Goal: Find specific page/section

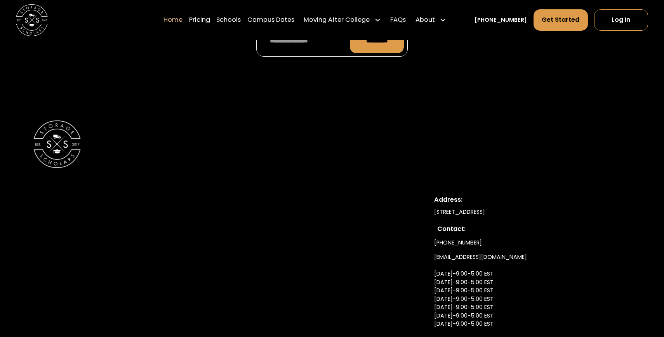
scroll to position [2711, 0]
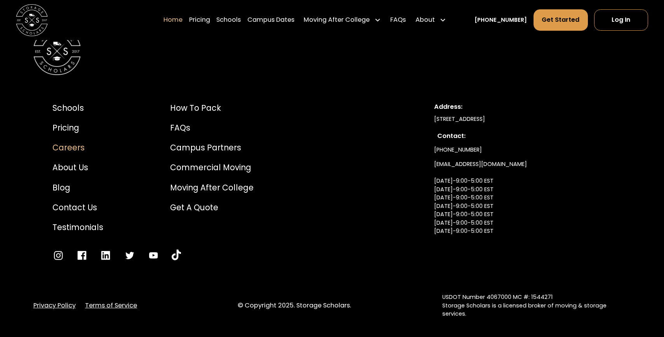
click at [72, 142] on div "Careers" at bounding box center [77, 148] width 51 height 12
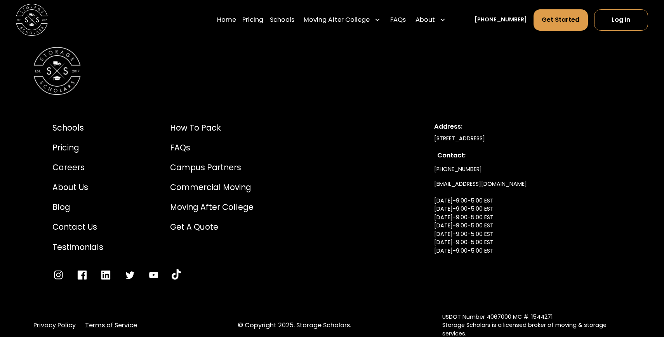
scroll to position [1762, 0]
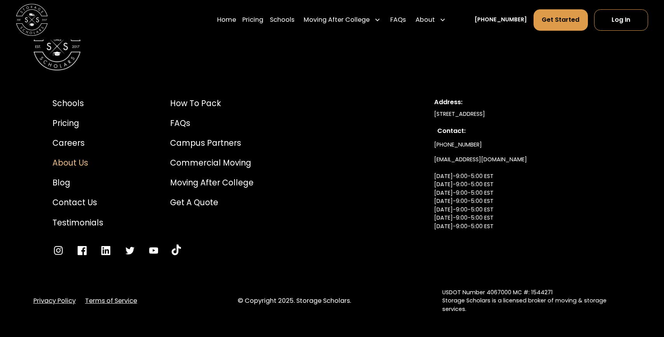
click at [68, 161] on div "About Us" at bounding box center [77, 163] width 51 height 12
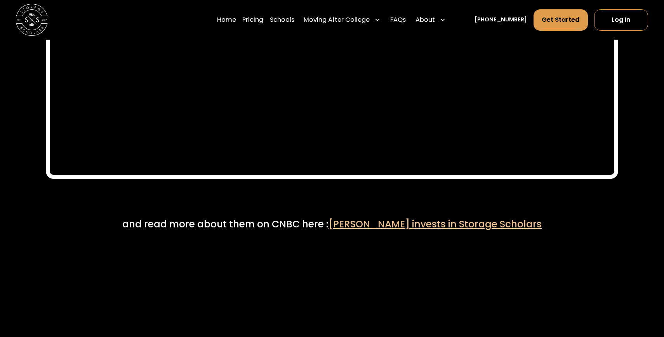
scroll to position [4092, 0]
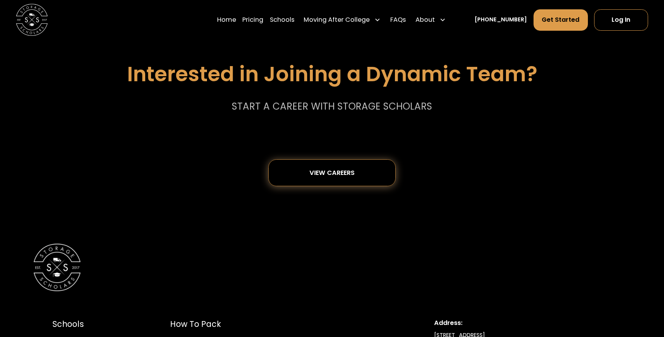
click at [368, 171] on div "View careers" at bounding box center [332, 173] width 74 height 26
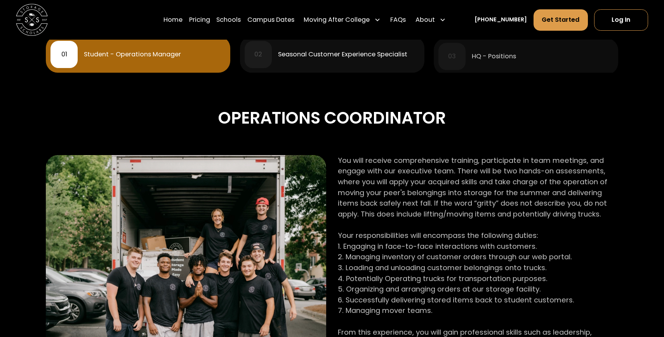
scroll to position [397, 0]
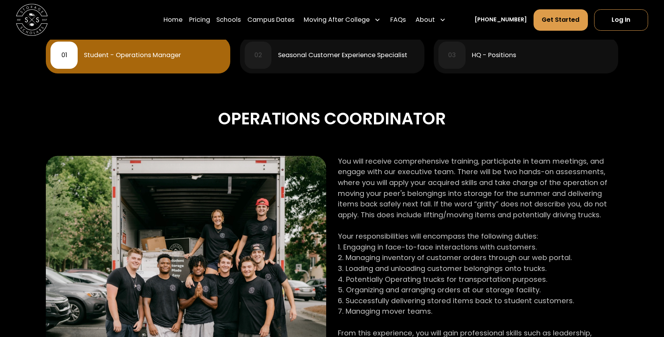
click at [350, 56] on div "Seasonal Customer Experience Specialist" at bounding box center [342, 55] width 129 height 6
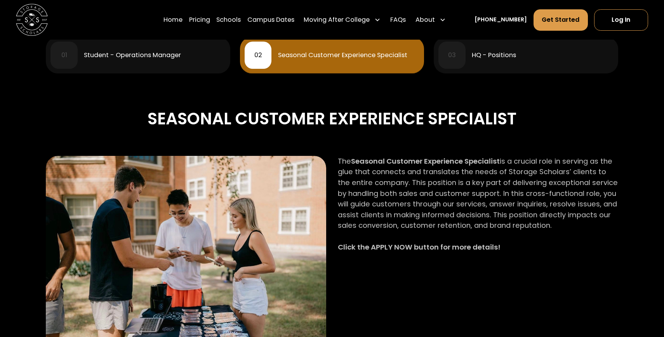
click at [484, 54] on div "HQ - Positions" at bounding box center [494, 55] width 44 height 6
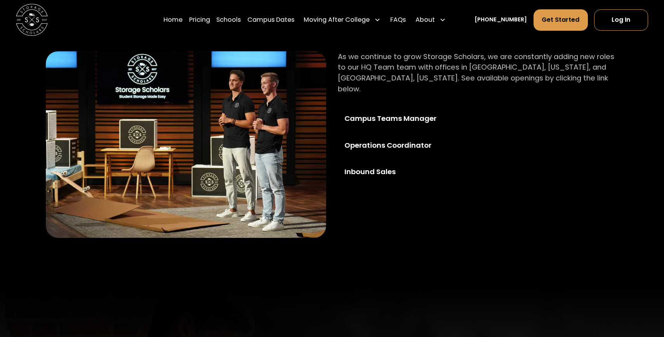
scroll to position [514, 0]
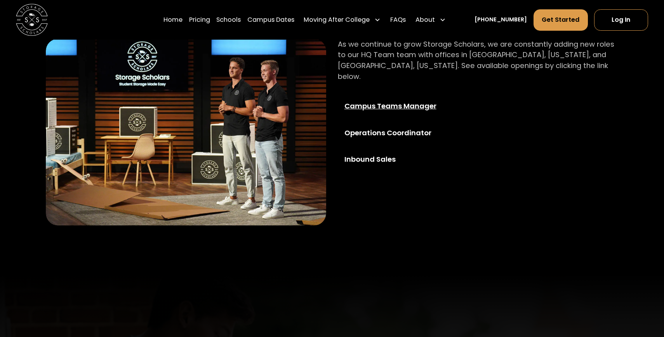
click at [380, 101] on div "Campus Teams Manager" at bounding box center [402, 106] width 115 height 11
